Goal: Complete application form: Complete application form

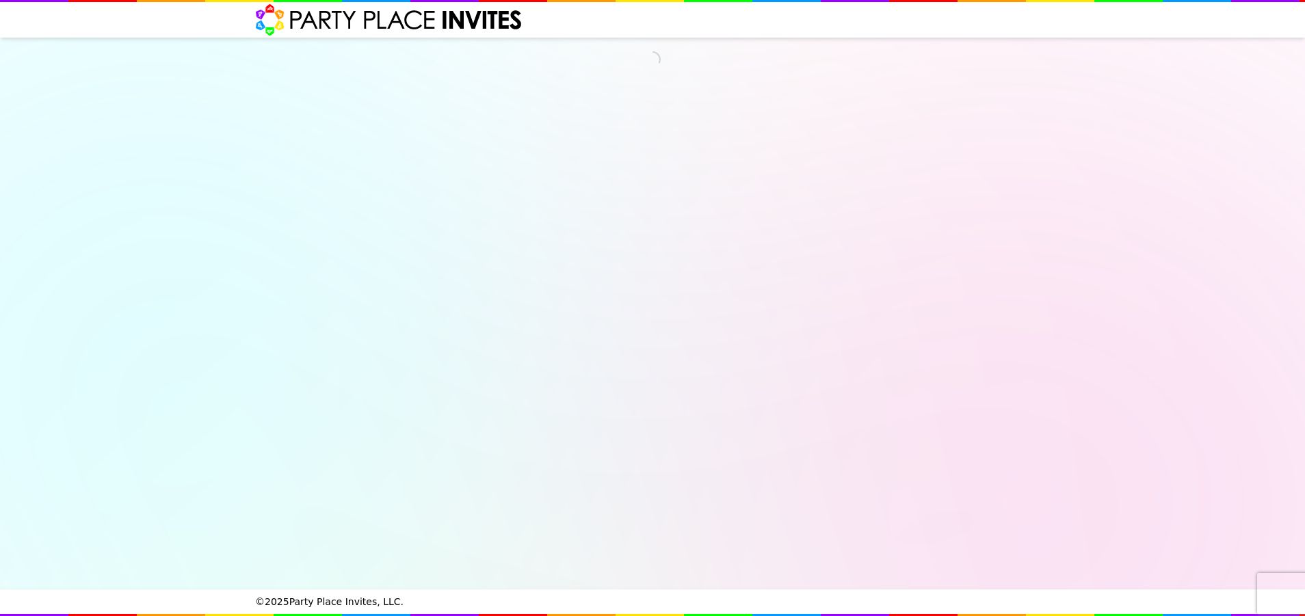
select select "530080"
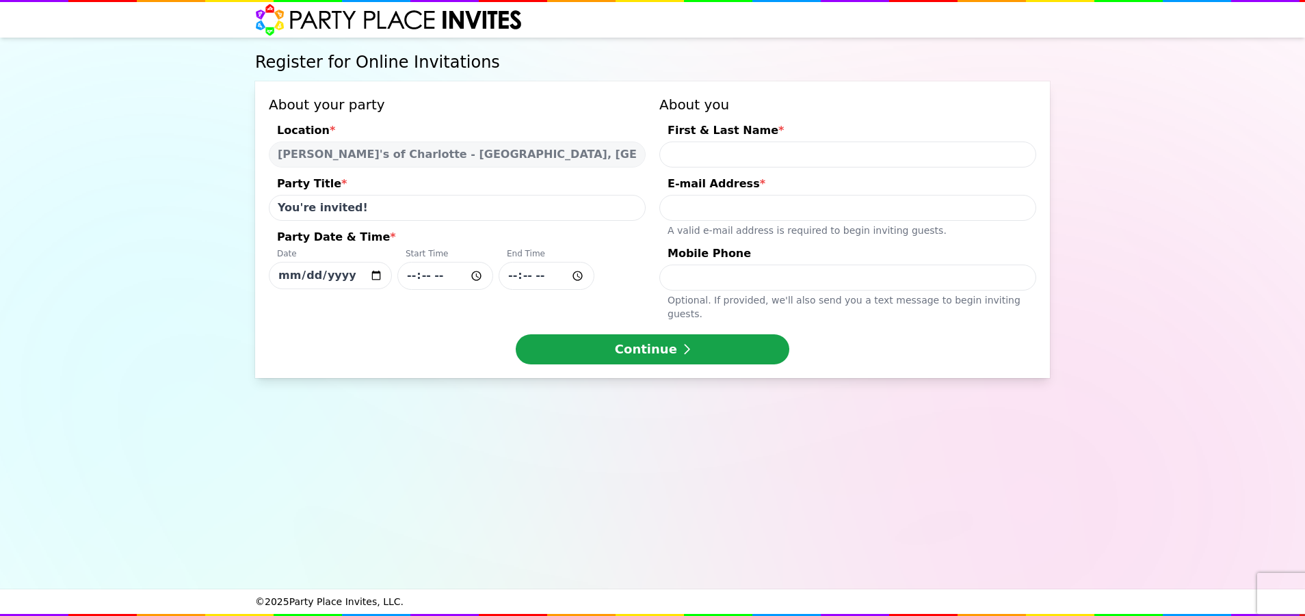
click at [376, 273] on input "[DATE]" at bounding box center [330, 275] width 123 height 27
type input "[DATE]"
click at [476, 277] on input "Party Date & Time * Date [DATE] Start Time End Time" at bounding box center [446, 276] width 96 height 28
click at [471, 272] on input "Party Date & Time * Date [DATE] Start Time End Time" at bounding box center [446, 276] width 96 height 28
type input "13:00"
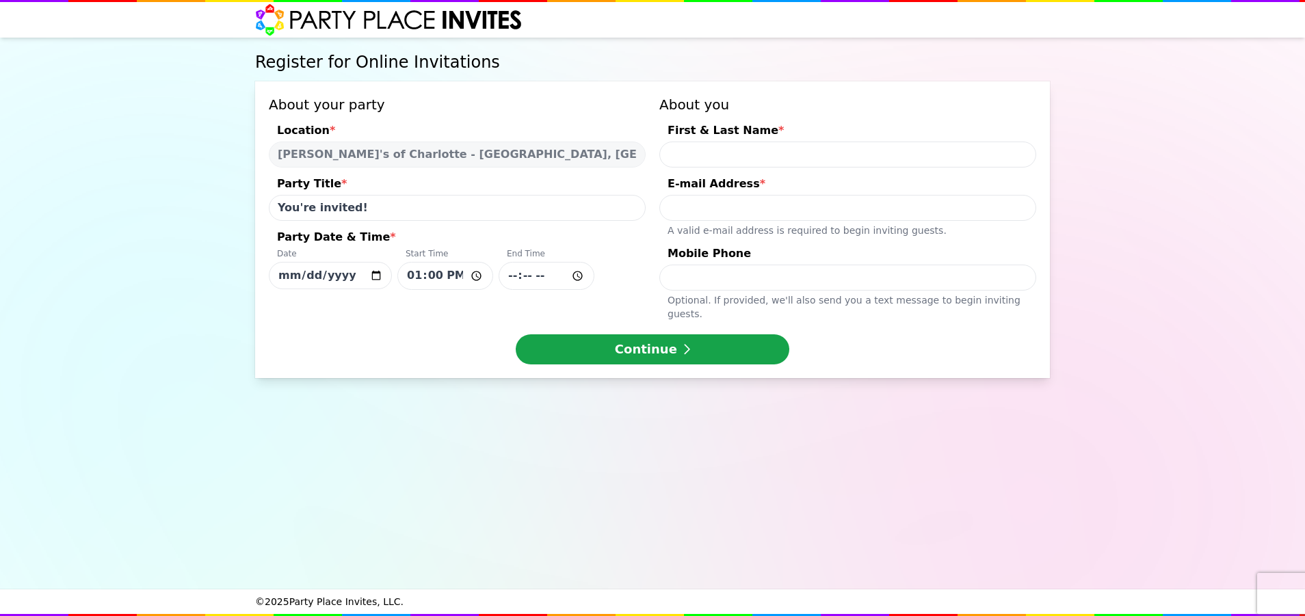
click at [540, 269] on input "Party Date & Time * Date [DATE] Start Time 13:00 End Time" at bounding box center [547, 276] width 96 height 28
click at [551, 278] on input "Party Date & Time * Date [DATE] Start Time 13:00 End Time" at bounding box center [547, 276] width 96 height 28
click at [532, 278] on input "Party Date & Time * Date [DATE] Start Time 13:00 End Time" at bounding box center [547, 276] width 96 height 28
click at [582, 274] on input "Party Date & Time * Date [DATE] Start Time 13:00 End Time" at bounding box center [547, 276] width 96 height 28
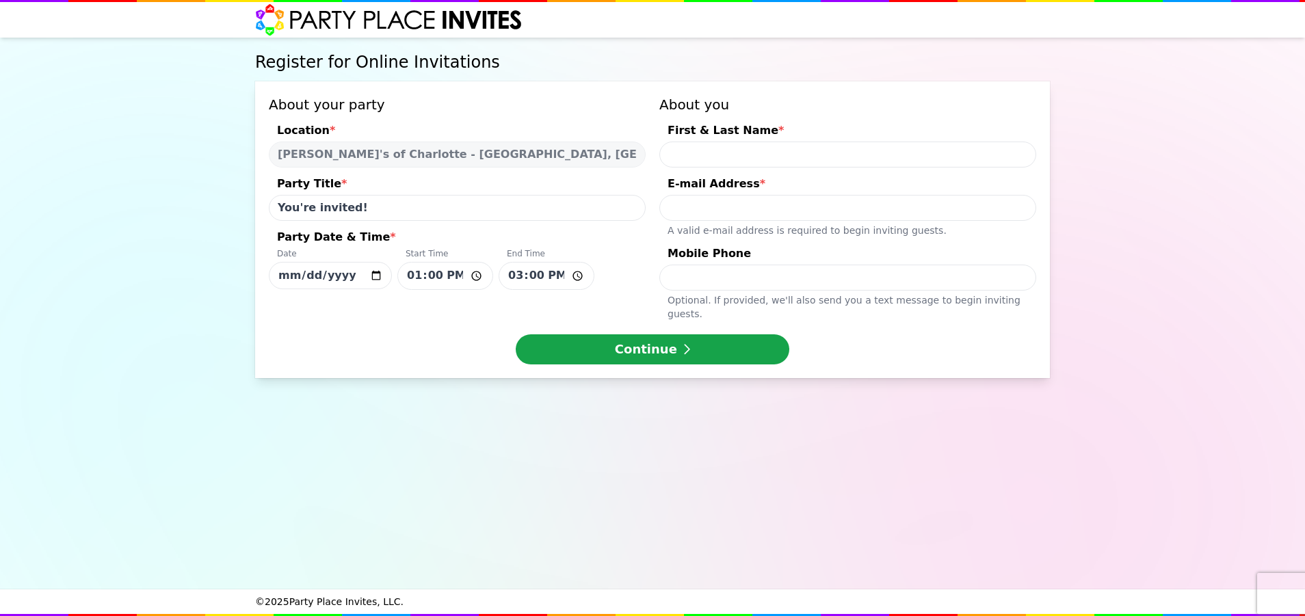
type input "15:00"
click at [610, 251] on div "Date [DATE] Start Time 13:00 End Time 15:00" at bounding box center [457, 269] width 377 height 42
click at [392, 262] on input "[DATE]" at bounding box center [330, 275] width 123 height 27
click at [809, 148] on input "First & Last Name *" at bounding box center [848, 155] width 377 height 26
click at [809, 148] on input "Aiyana" at bounding box center [848, 155] width 377 height 26
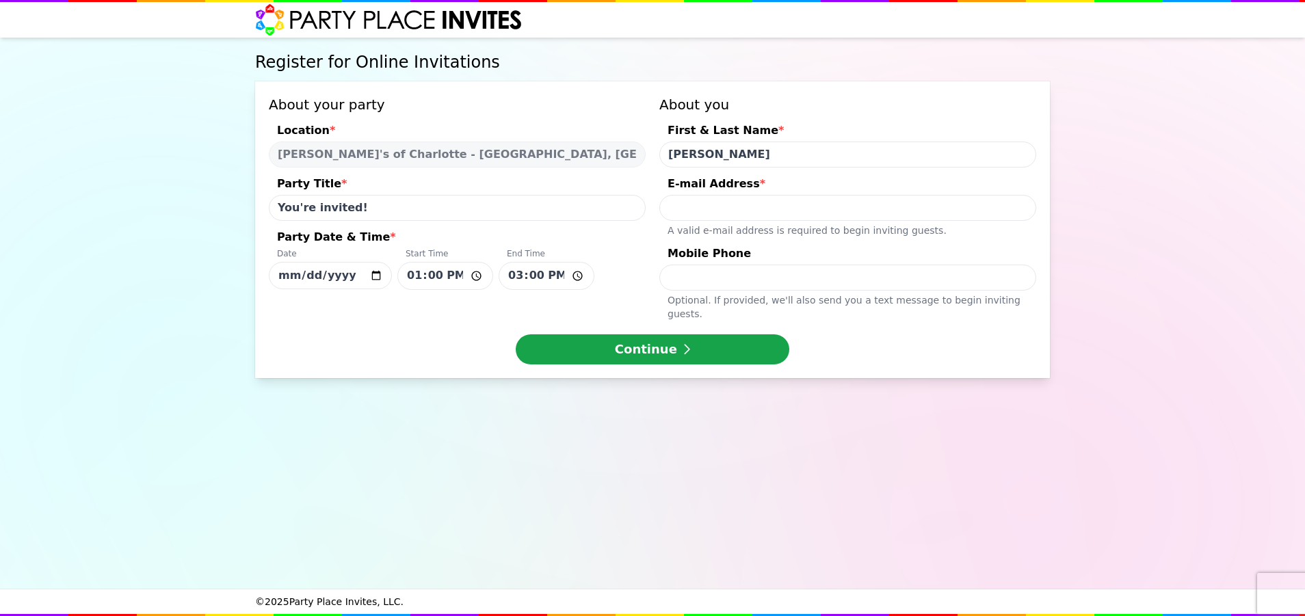
type input "[PERSON_NAME]"
type input "[EMAIL_ADDRESS][DOMAIN_NAME]"
type input "8"
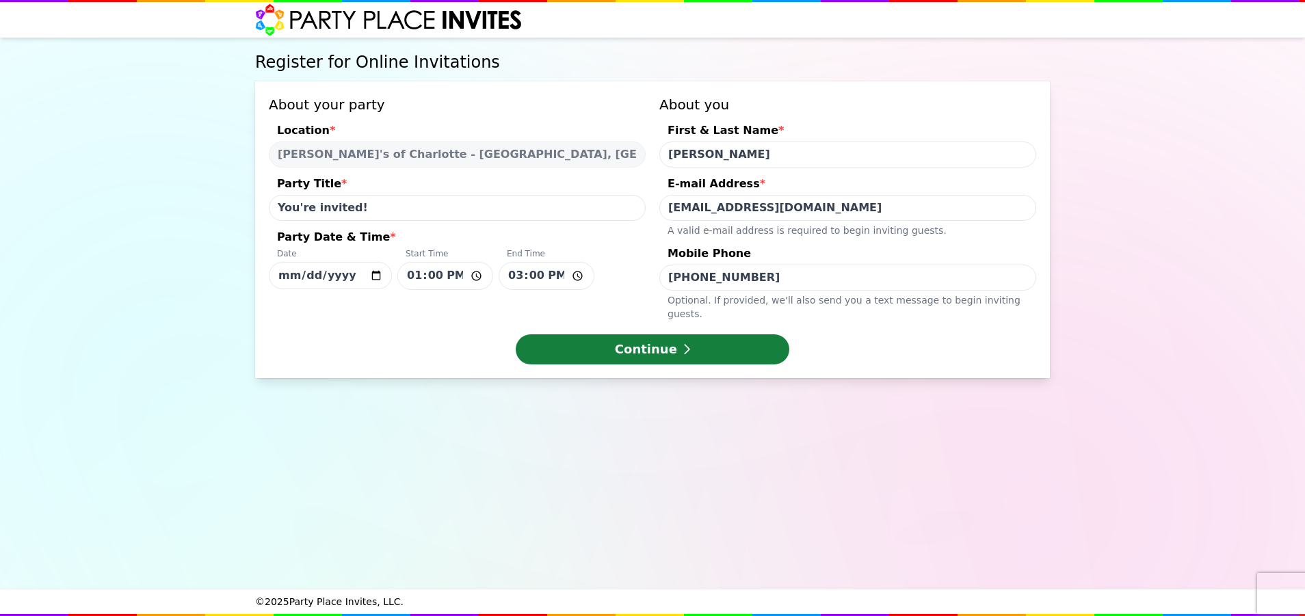
type input "[PHONE_NUMBER]"
click at [714, 341] on button "Continue" at bounding box center [653, 350] width 274 height 30
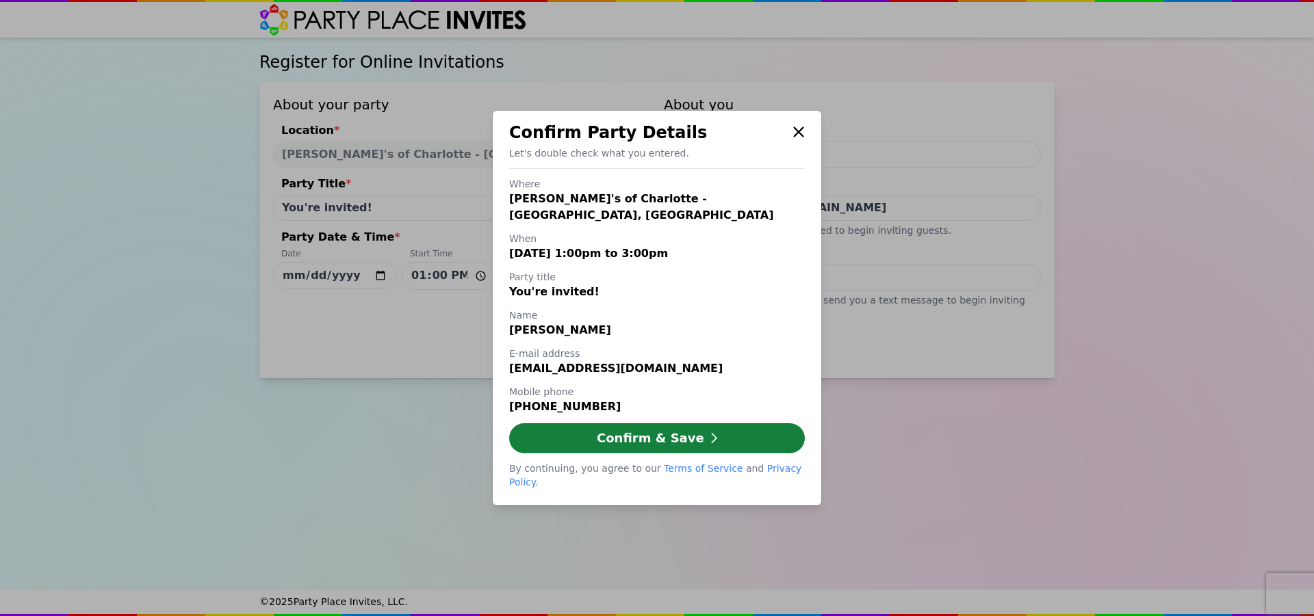
click at [640, 435] on button "Confirm & Save" at bounding box center [657, 439] width 296 height 30
